Goal: Task Accomplishment & Management: Use online tool/utility

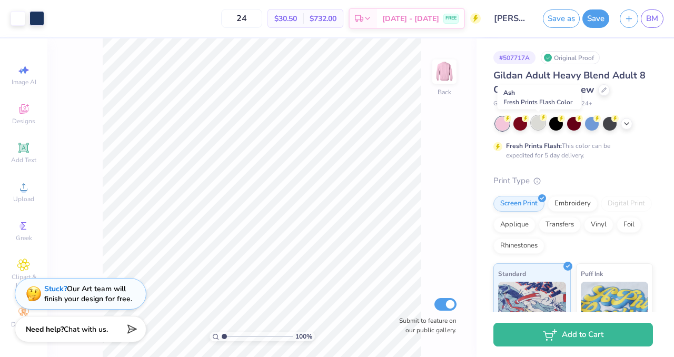
click at [542, 125] on div at bounding box center [538, 123] width 14 height 14
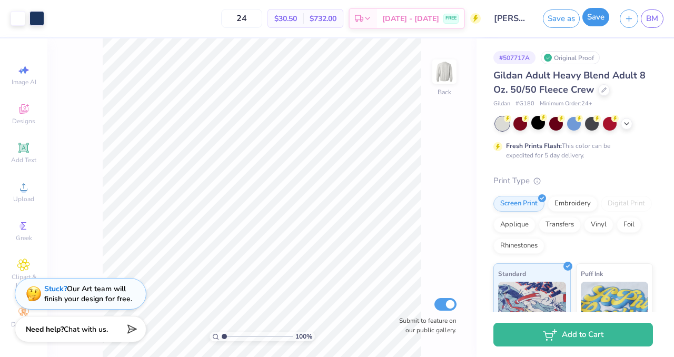
click at [590, 21] on button "Save" at bounding box center [595, 17] width 27 height 18
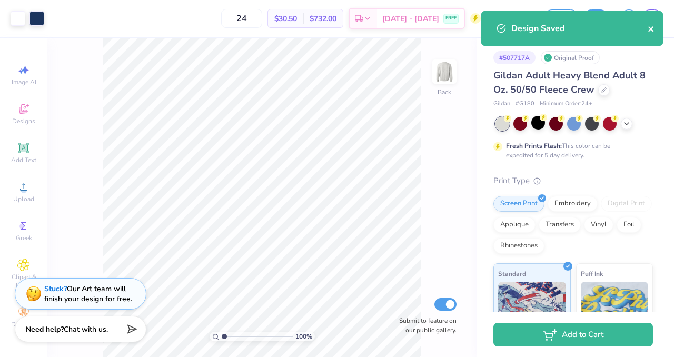
click at [650, 27] on icon "close" at bounding box center [650, 29] width 7 height 8
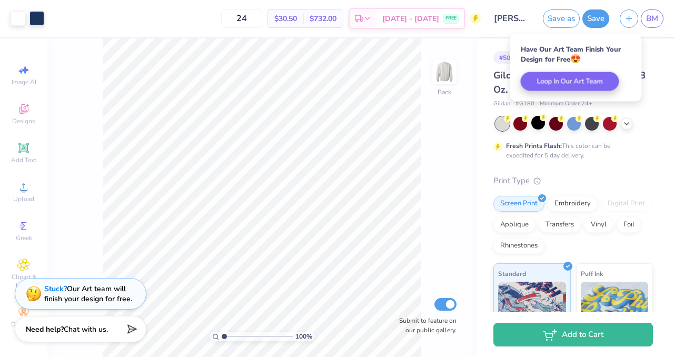
click at [603, 92] on div "Have Our Art Team Finish Your Design for Free 😍 Loop In Our Art Team" at bounding box center [576, 67] width 132 height 67
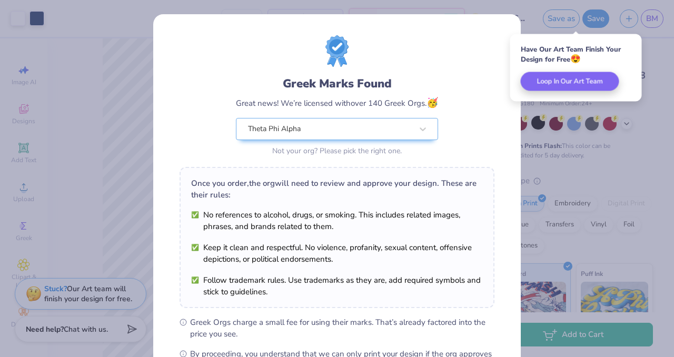
scroll to position [136, 0]
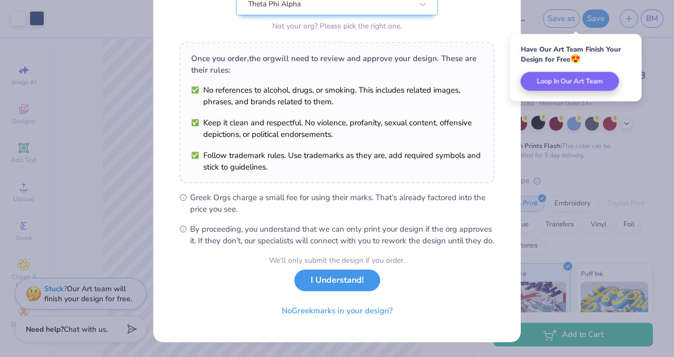
click at [359, 279] on button "I Understand!" at bounding box center [337, 280] width 86 height 22
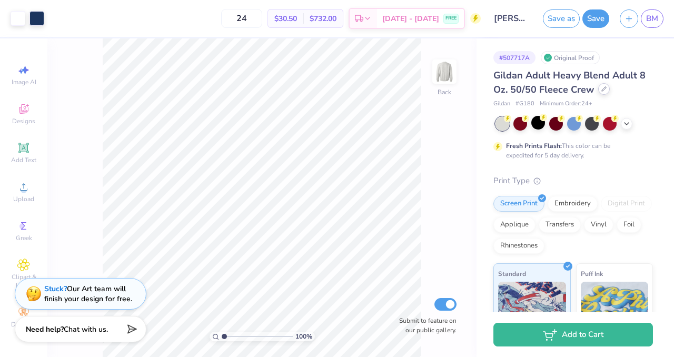
click at [598, 92] on div at bounding box center [604, 89] width 12 height 12
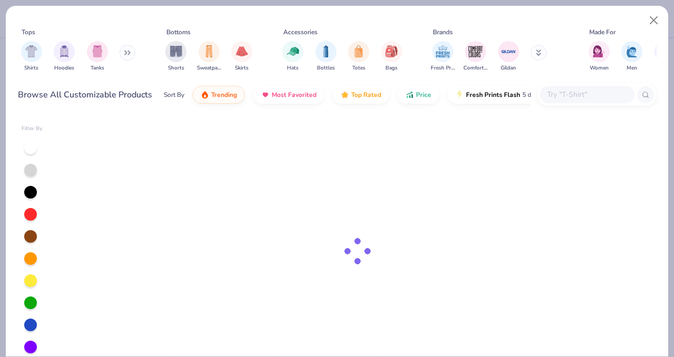
click at [560, 96] on input "text" at bounding box center [586, 94] width 81 height 12
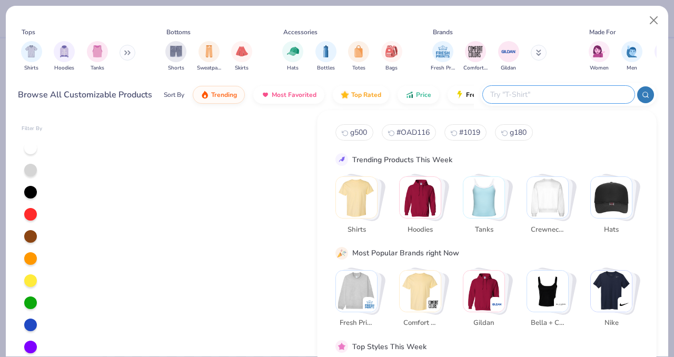
type input "g"
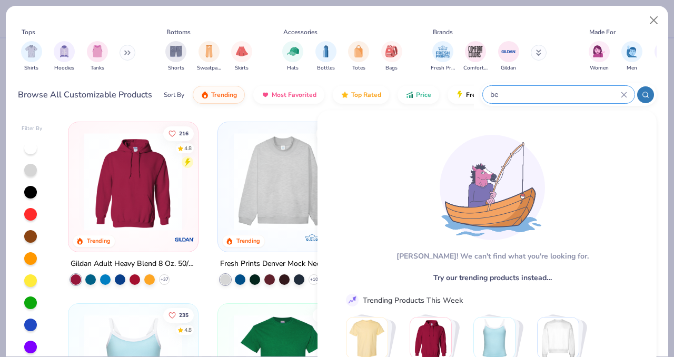
type input "b"
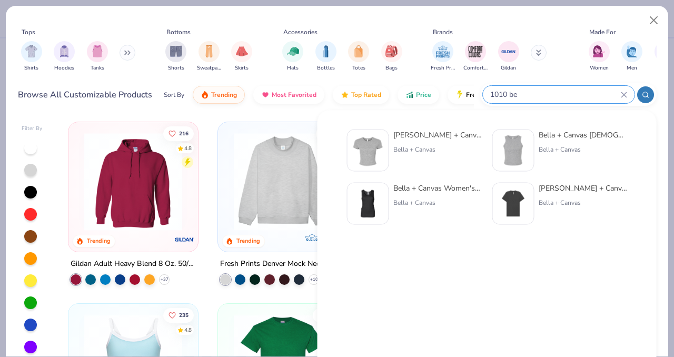
type input "1010 be"
click at [455, 138] on div "[PERSON_NAME] + Canvas [DEMOGRAPHIC_DATA]' Micro Ribbed Baby Tee" at bounding box center [437, 134] width 88 height 11
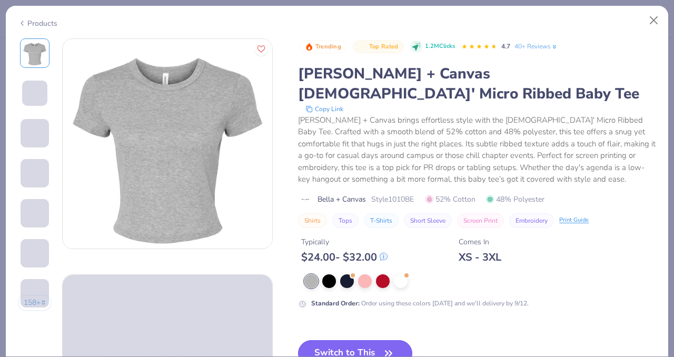
click at [351, 340] on button "Switch to This" at bounding box center [355, 353] width 114 height 26
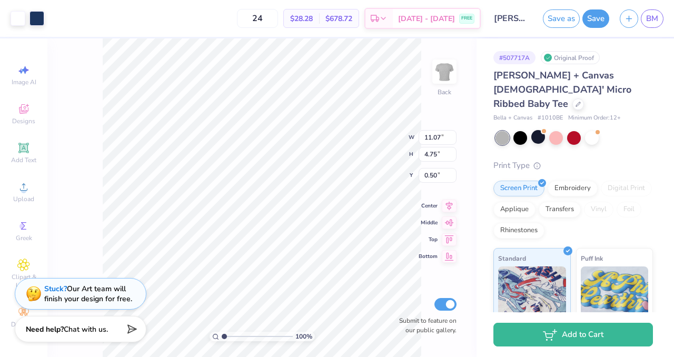
type input "1.56"
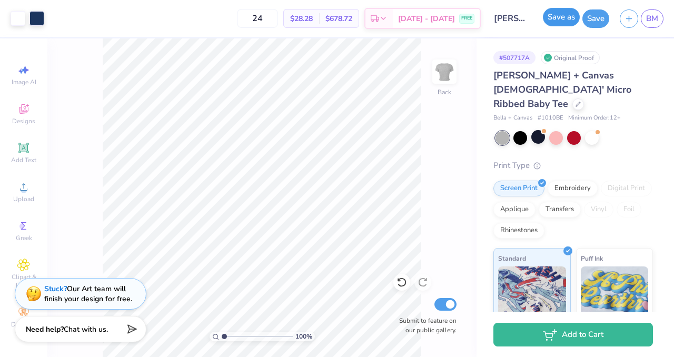
click at [554, 19] on button "Save as" at bounding box center [561, 17] width 37 height 18
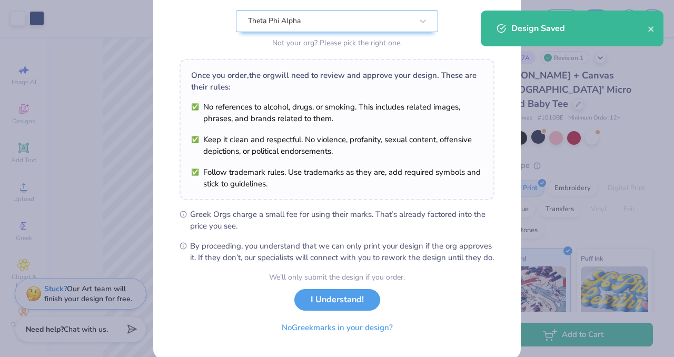
scroll to position [136, 0]
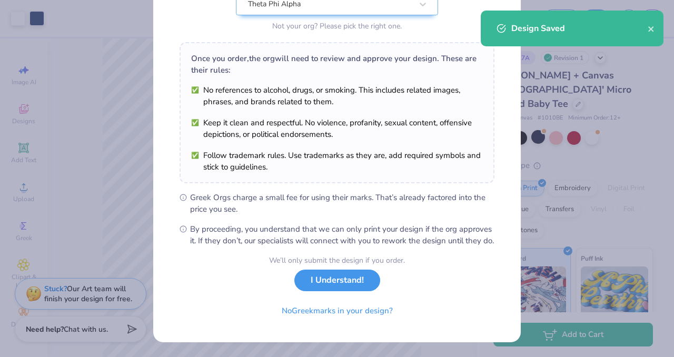
click at [354, 285] on button "I Understand!" at bounding box center [337, 280] width 86 height 22
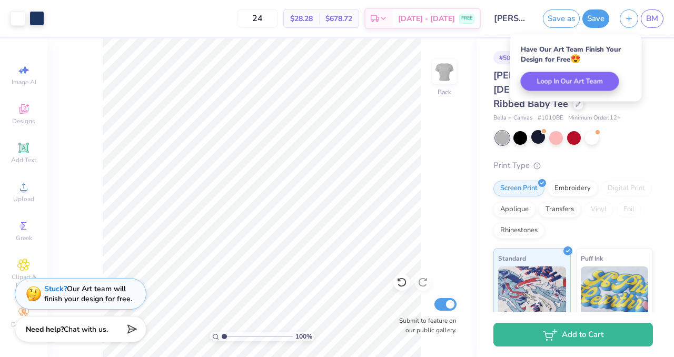
click at [634, 114] on div "Bella + Canvas [DEMOGRAPHIC_DATA]' Micro Ribbed Baby Tee Bella + Canvas # 1010B…" at bounding box center [572, 276] width 159 height 417
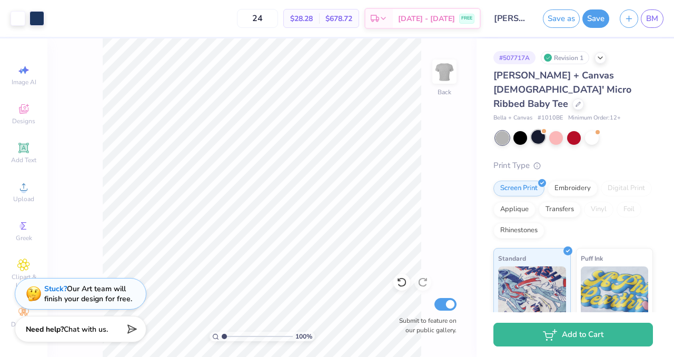
click at [536, 130] on div at bounding box center [538, 137] width 14 height 14
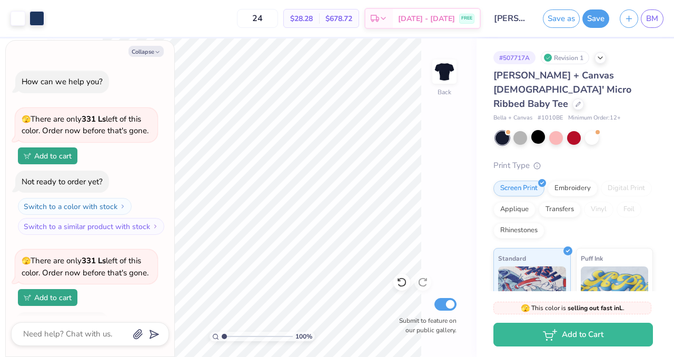
scroll to position [68, 0]
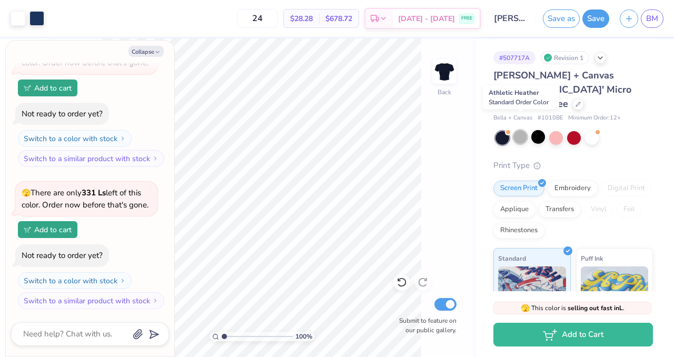
click at [519, 130] on div at bounding box center [520, 137] width 14 height 14
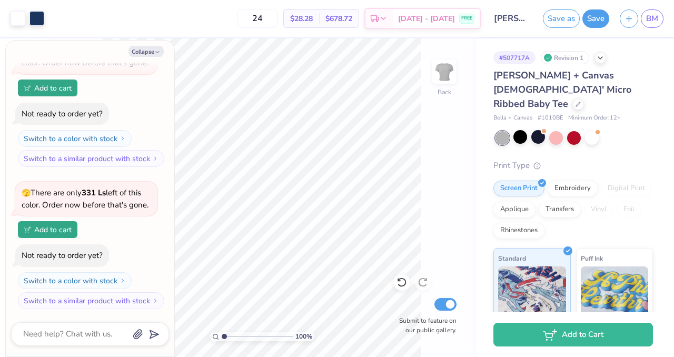
type textarea "x"
click at [395, 326] on label "Submit to feature on our public gallery." at bounding box center [424, 325] width 63 height 19
click at [434, 311] on input "Submit to feature on our public gallery." at bounding box center [445, 304] width 22 height 13
checkbox input "false"
type textarea "x"
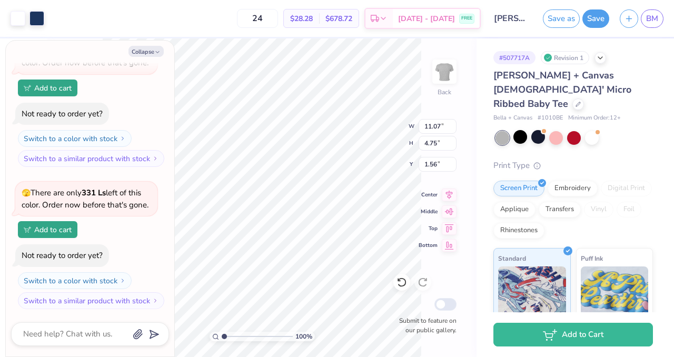
click at [434, 307] on div "Submit to feature on our public gallery." at bounding box center [424, 315] width 63 height 39
click at [447, 301] on input "Submit to feature on our public gallery." at bounding box center [445, 304] width 22 height 13
checkbox input "true"
click at [647, 18] on span "BM" at bounding box center [652, 19] width 12 height 12
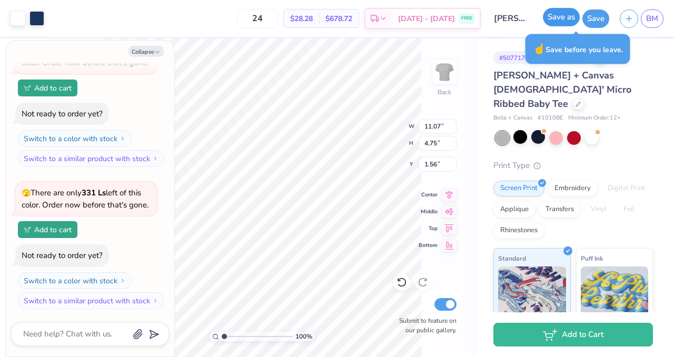
click at [549, 24] on button "Save as" at bounding box center [561, 17] width 37 height 18
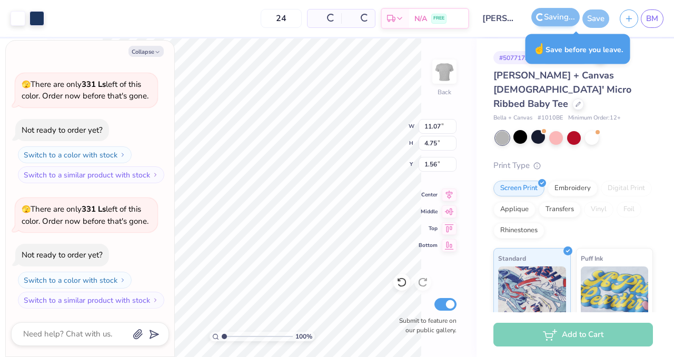
scroll to position [34, 0]
type textarea "x"
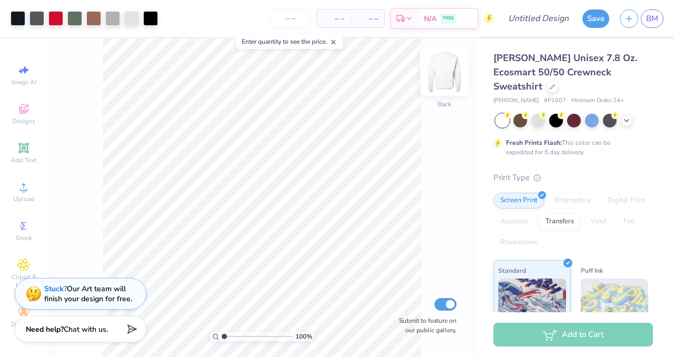
click at [442, 59] on img at bounding box center [444, 72] width 42 height 42
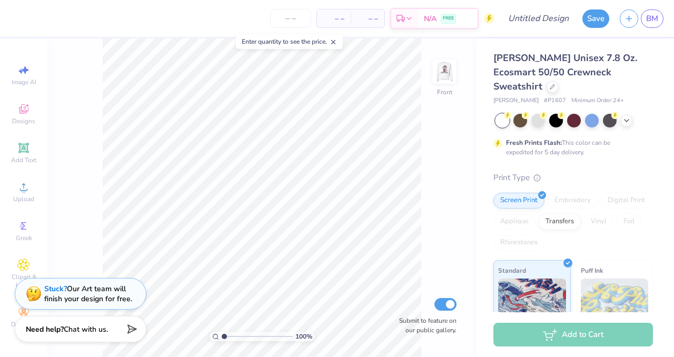
click at [442, 61] on img at bounding box center [444, 71] width 21 height 21
click at [615, 113] on div at bounding box center [610, 120] width 14 height 14
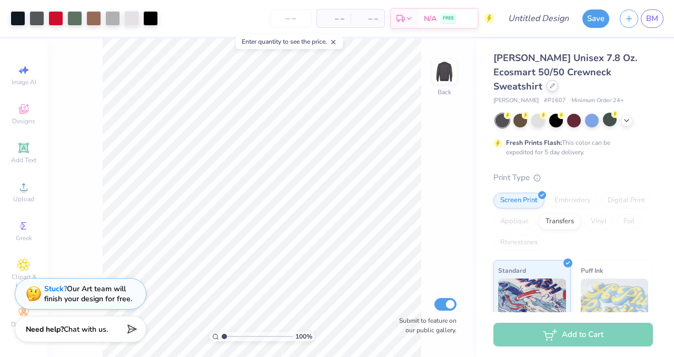
click at [555, 83] on icon at bounding box center [551, 85] width 5 height 5
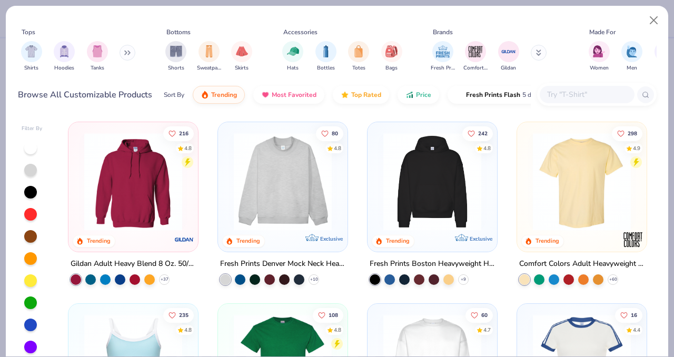
click at [553, 97] on input "text" at bounding box center [586, 94] width 81 height 12
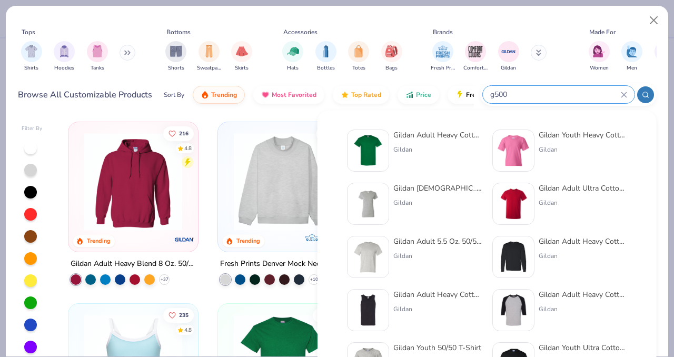
type input "g500"
click at [469, 154] on div "Gildan Adult Heavy Cotton T-Shirt Gildan" at bounding box center [437, 150] width 88 height 42
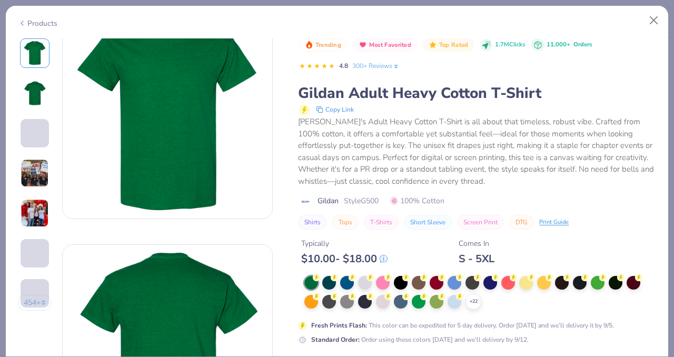
scroll to position [42, 0]
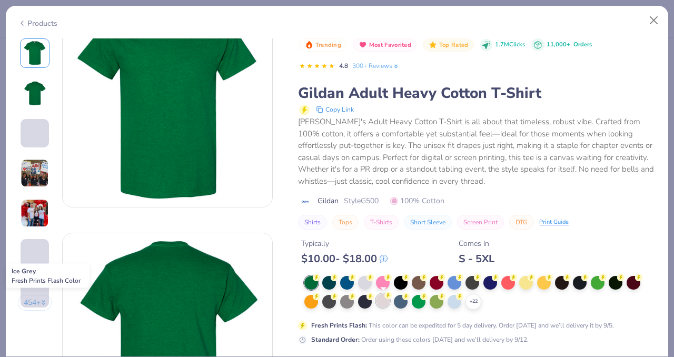
click at [385, 301] on div at bounding box center [383, 301] width 14 height 14
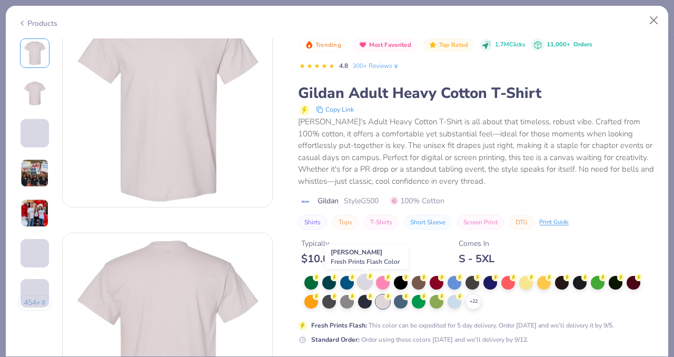
click at [368, 285] on div at bounding box center [365, 282] width 14 height 14
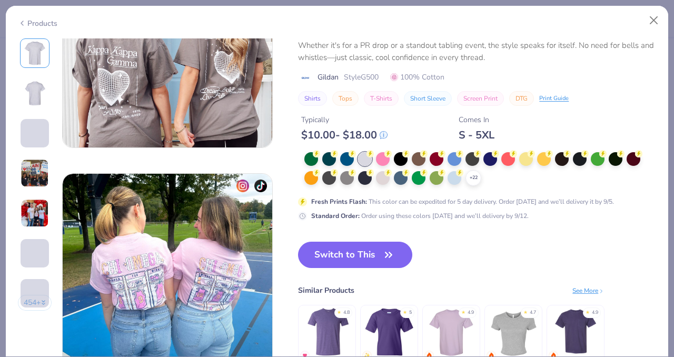
scroll to position [1279, 0]
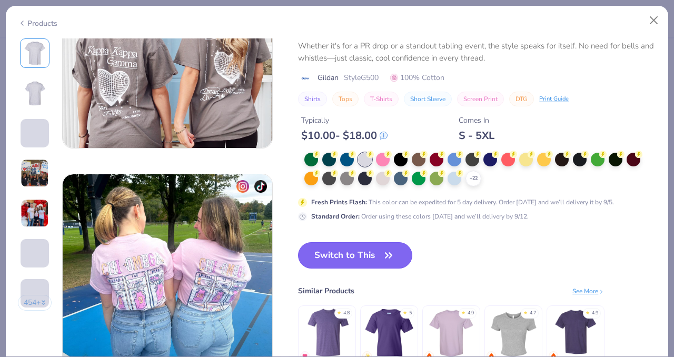
click at [362, 265] on button "Switch to This" at bounding box center [355, 255] width 114 height 26
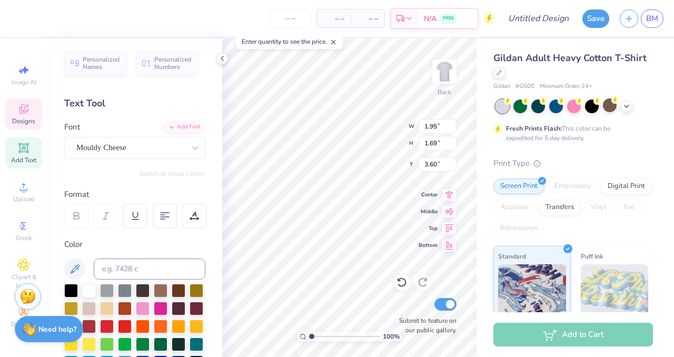
scroll to position [1, 1]
type textarea "KDR x TPA"
type input "9.66"
type input "11.14"
type input "2.47"
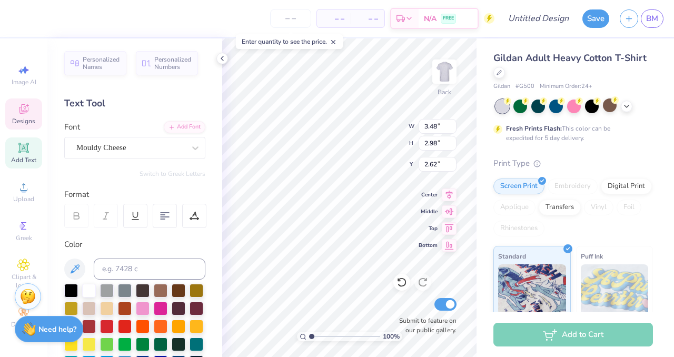
type input "2.33"
type input "1.99"
type input "3.00"
